Goal: Transaction & Acquisition: Purchase product/service

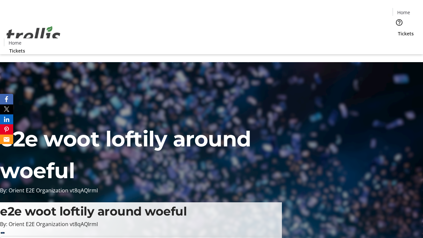
click at [398, 30] on span "Tickets" at bounding box center [406, 33] width 16 height 7
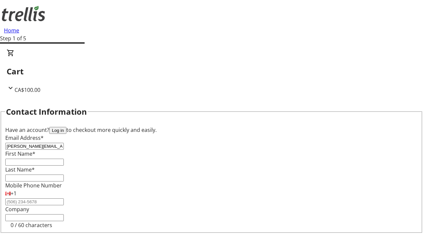
type input "[PERSON_NAME][EMAIL_ADDRESS][DOMAIN_NAME]"
type input "[PERSON_NAME]"
type input "Frami"
